Goal: Task Accomplishment & Management: Use online tool/utility

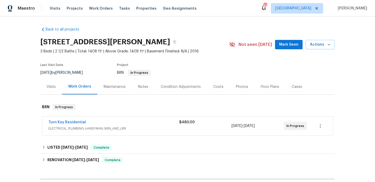
click at [150, 129] on span "ELECTRICAL, PLUMBING, HANDYMAN, BRN_AND_LRR" at bounding box center [113, 128] width 131 height 5
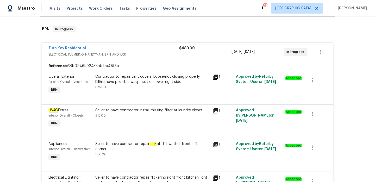
scroll to position [65, 0]
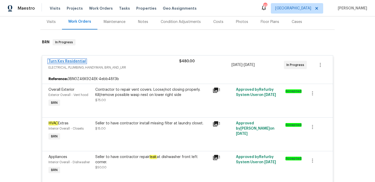
click at [78, 60] on link "Turn Key Residential" at bounding box center [67, 61] width 38 height 4
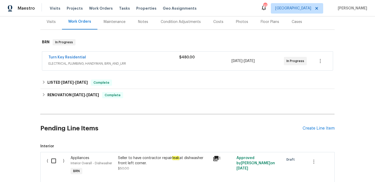
click at [152, 60] on div "Turn Key Residential" at bounding box center [113, 58] width 131 height 6
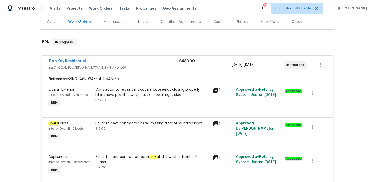
click at [140, 22] on div "Notes" at bounding box center [143, 21] width 10 height 5
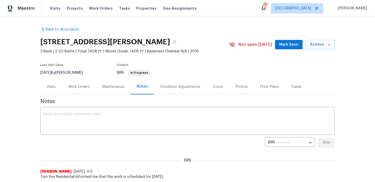
click at [73, 89] on div "Work Orders" at bounding box center [79, 86] width 22 height 5
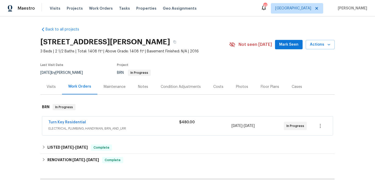
click at [52, 89] on div "Visits" at bounding box center [51, 86] width 22 height 15
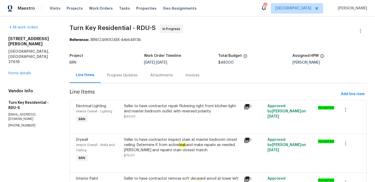
click at [124, 77] on div "Progress Updates" at bounding box center [122, 75] width 31 height 5
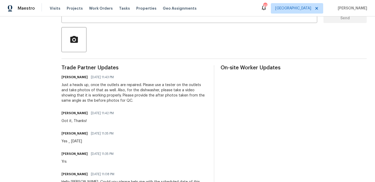
scroll to position [125, 0]
